Goal: Find contact information: Find contact information

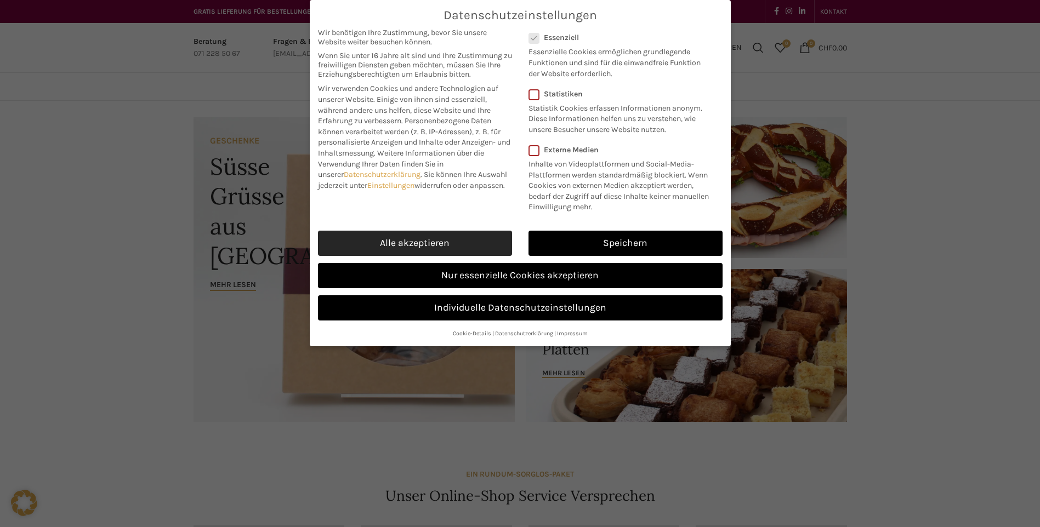
click at [424, 245] on link "Alle akzeptieren" at bounding box center [415, 243] width 194 height 25
checkbox input "true"
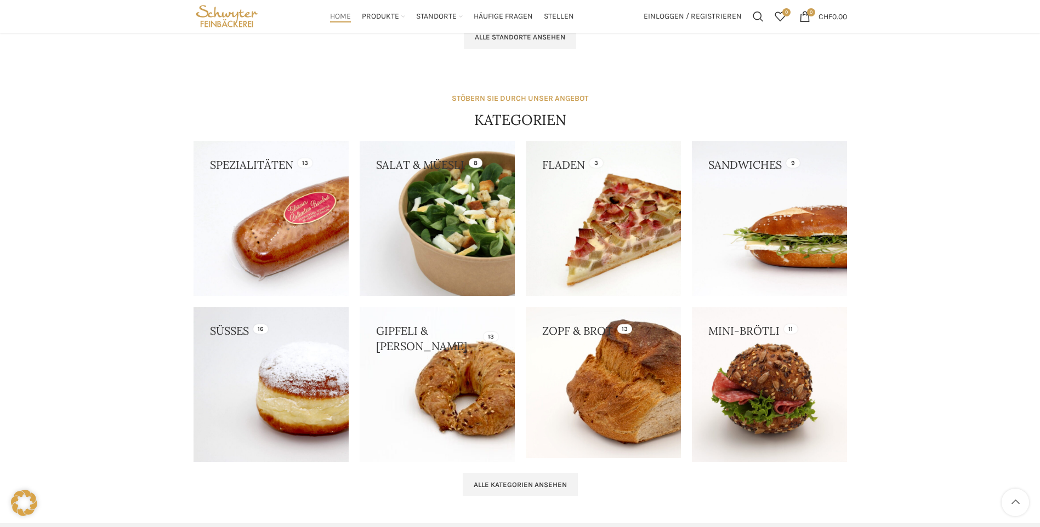
scroll to position [768, 0]
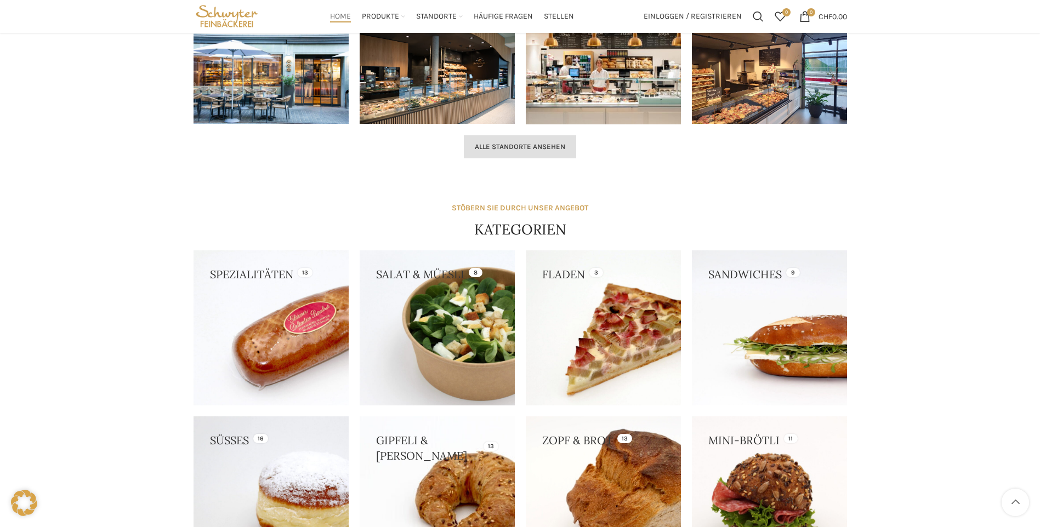
click at [527, 155] on link "Alle Standorte ansehen" at bounding box center [520, 146] width 112 height 23
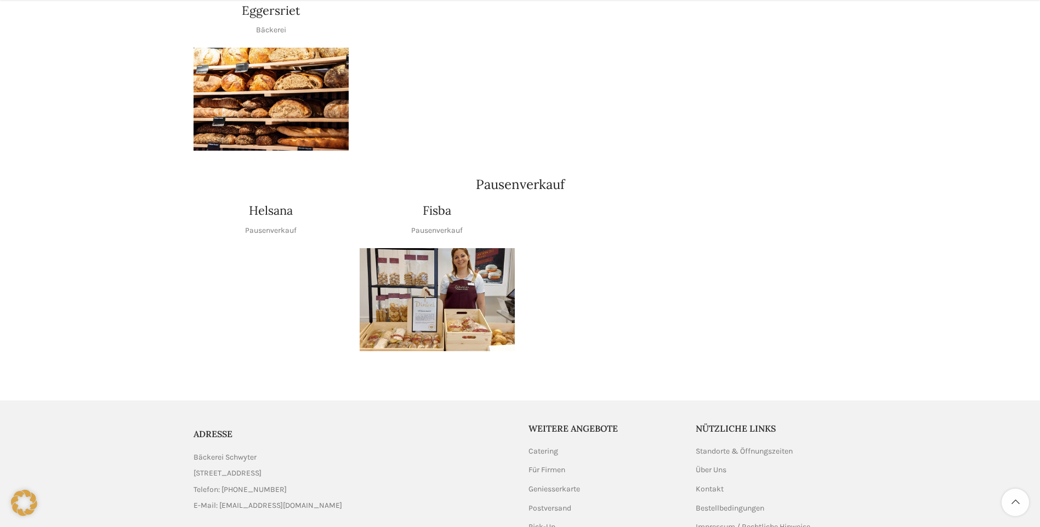
scroll to position [1270, 0]
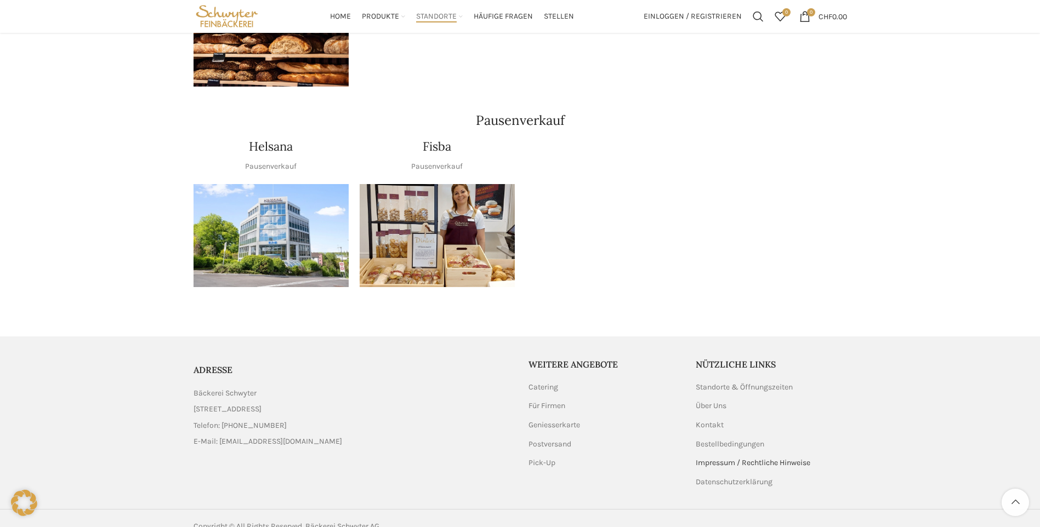
click at [729, 458] on link "Impressum / Rechtliche Hinweise" at bounding box center [754, 463] width 116 height 11
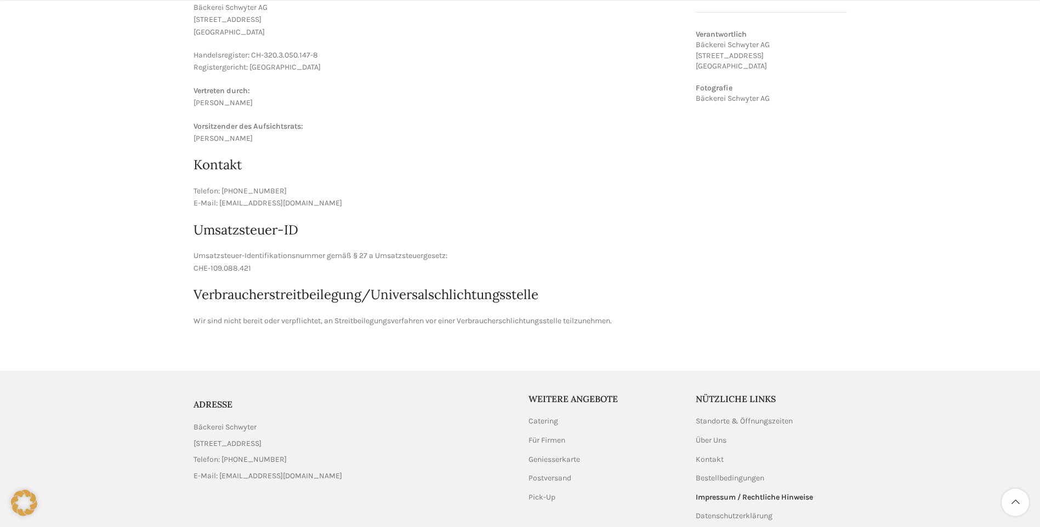
scroll to position [270, 0]
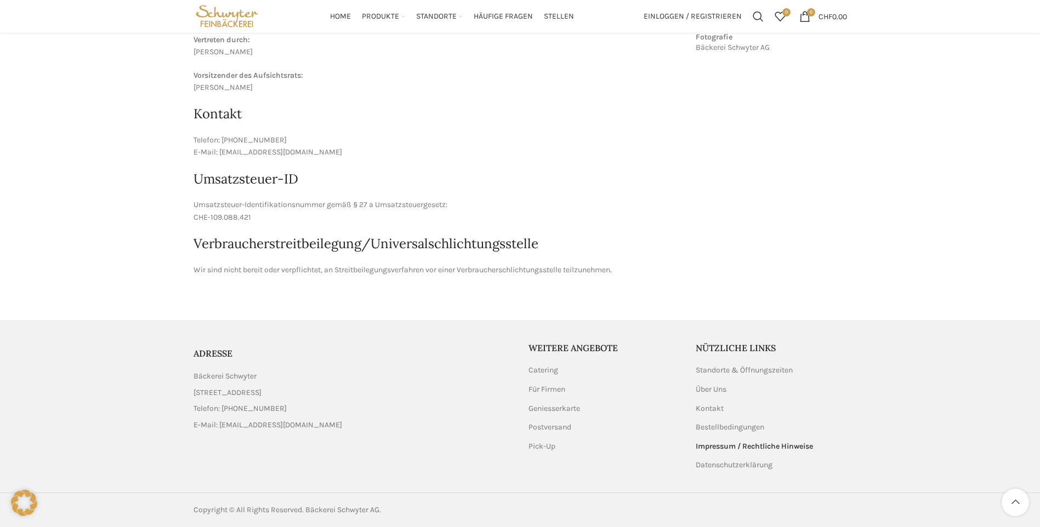
drag, startPoint x: 270, startPoint y: 376, endPoint x: 185, endPoint y: 373, distance: 85.0
click at [185, 373] on div "ADRESSE Bäckerei Schwyter Schuppisstrasse 17, 9016 St. Gallen Telefon: 071 228 …" at bounding box center [520, 406] width 670 height 173
copy span "Bäckerei Schwyter"
click at [861, 187] on div "Impressum / Rechtliche Hinweise Startseite Impressum / Rechtliche Hinweise Anga…" at bounding box center [520, 65] width 1040 height 468
click at [240, 407] on link "List item link" at bounding box center [353, 409] width 319 height 12
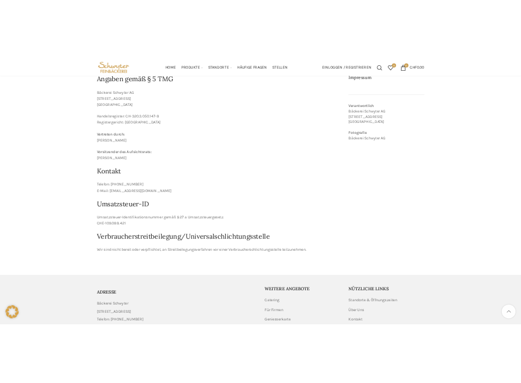
scroll to position [106, 0]
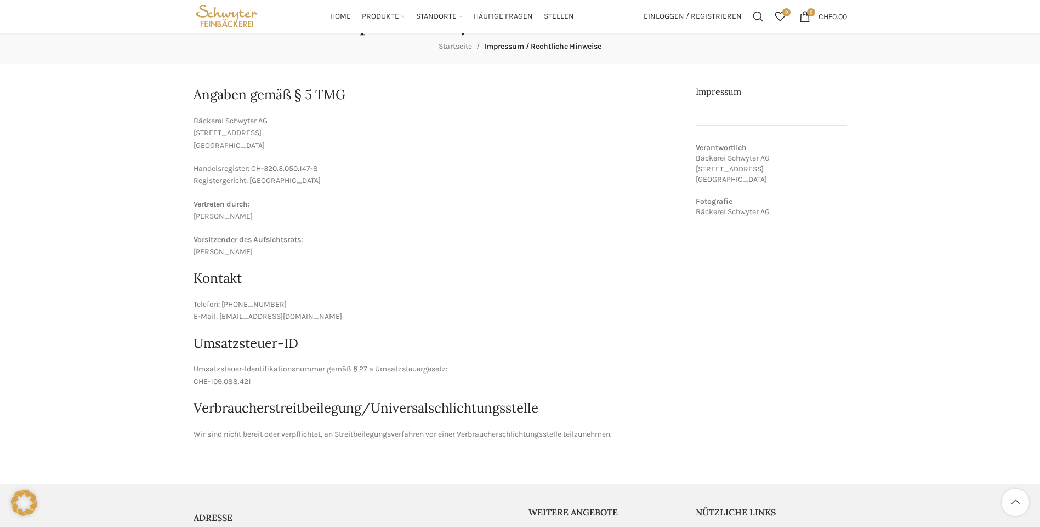
click at [594, 327] on article "Angaben gemäß § 5 TMG Bäckerei Schwyter AG Schuppisstrasse 17 9016 St. Gallen H…" at bounding box center [437, 263] width 486 height 355
